Goal: Register for event/course

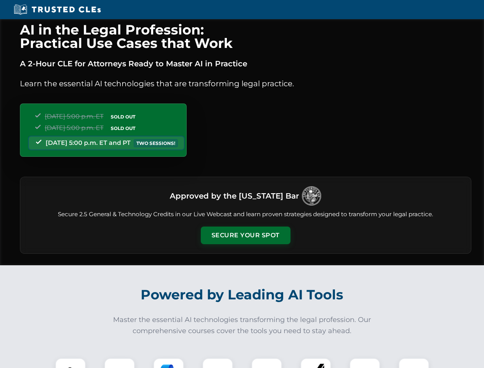
click at [245, 236] on button "Secure Your Spot" at bounding box center [246, 236] width 90 height 18
click at [71, 363] on img at bounding box center [70, 373] width 22 height 22
click at [120, 363] on div at bounding box center [119, 373] width 31 height 31
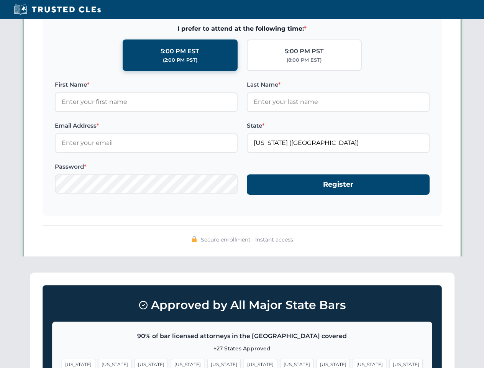
click at [353, 363] on span "[US_STATE]" at bounding box center [369, 364] width 33 height 11
